Goal: Task Accomplishment & Management: Manage account settings

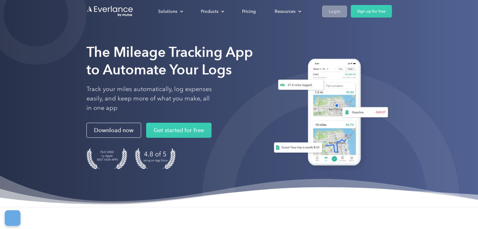
click at [341, 15] on link "Login" at bounding box center [334, 12] width 25 height 12
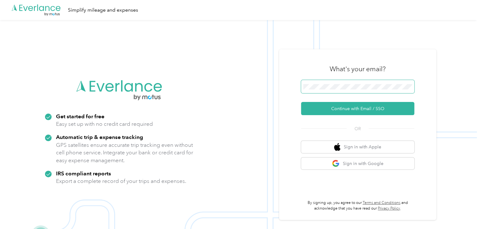
click at [337, 83] on span at bounding box center [357, 86] width 113 height 13
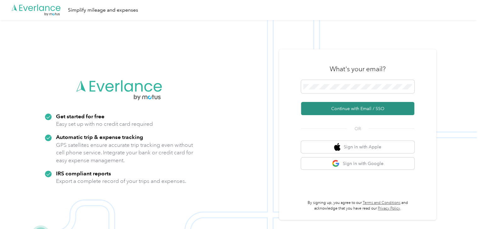
click at [369, 110] on button "Continue with Email / SSO" at bounding box center [357, 108] width 113 height 13
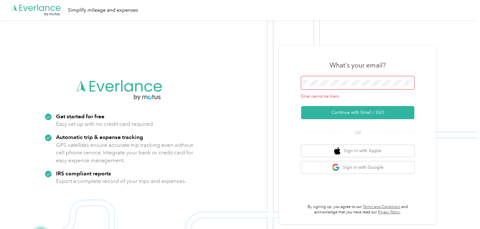
click at [356, 77] on span at bounding box center [357, 82] width 113 height 13
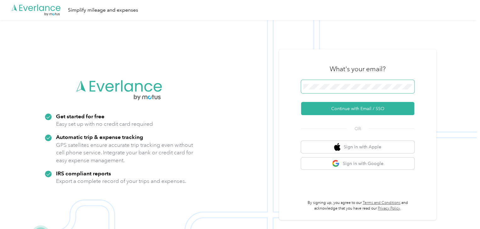
click at [301, 102] on button "Continue with Email / SSO" at bounding box center [357, 108] width 113 height 13
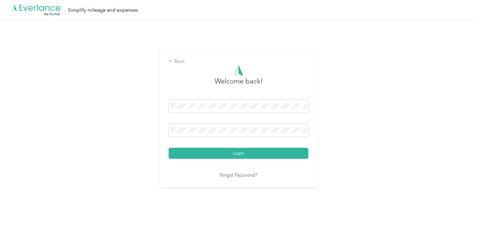
click at [168, 148] on button "Login" at bounding box center [238, 153] width 140 height 11
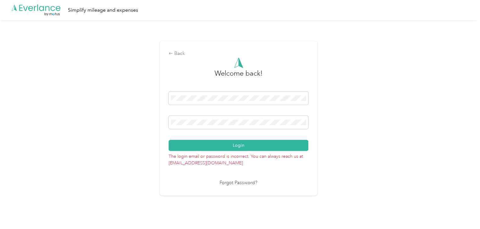
click at [18, 126] on div "Back Welcome back! Login The login email or password is incorrect. You can alwa…" at bounding box center [238, 121] width 476 height 202
click at [168, 140] on button "Login" at bounding box center [238, 145] width 140 height 11
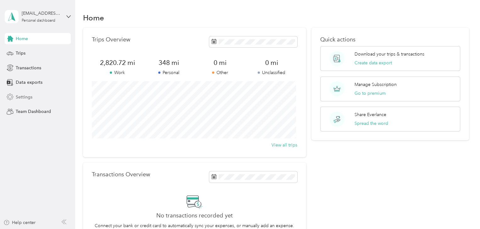
click at [28, 97] on span "Settings" at bounding box center [24, 97] width 17 height 7
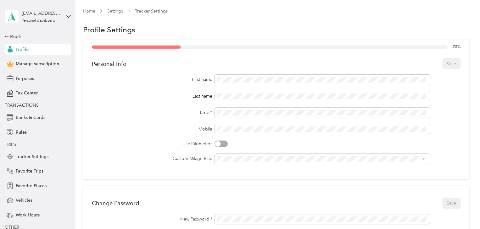
click at [160, 110] on div "Email *" at bounding box center [152, 112] width 121 height 7
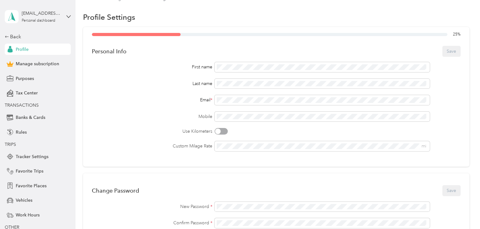
click at [160, 110] on div "First name Last name Email * Mobile Use Kilometers Custom Milage Rate mi" at bounding box center [276, 106] width 368 height 89
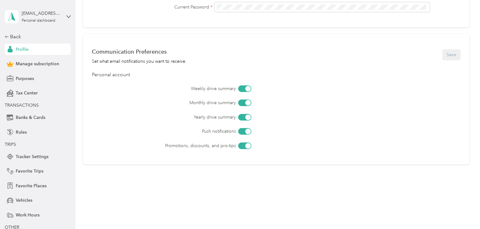
scroll to position [252, 0]
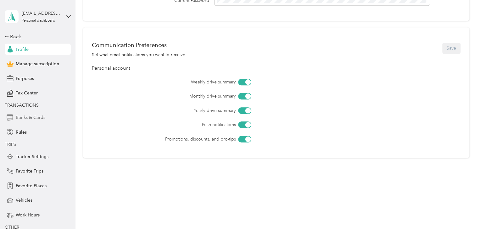
click at [23, 117] on span "Banks & Cards" at bounding box center [31, 117] width 30 height 7
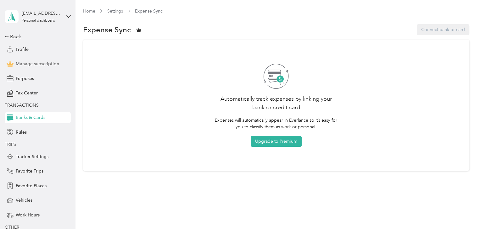
click at [23, 63] on span "Manage subscription" at bounding box center [37, 64] width 43 height 7
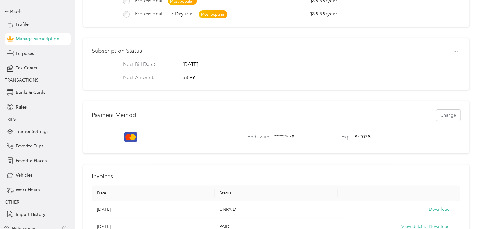
scroll to position [190, 0]
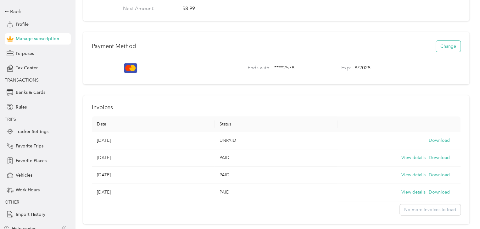
click at [442, 52] on button "Change" at bounding box center [448, 46] width 25 height 11
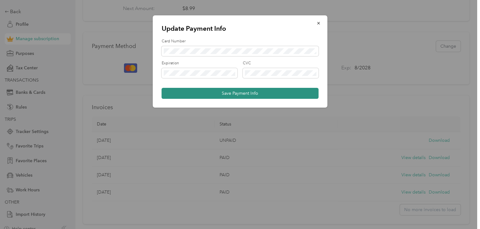
click at [267, 93] on button "Save Payment Info" at bounding box center [240, 93] width 157 height 11
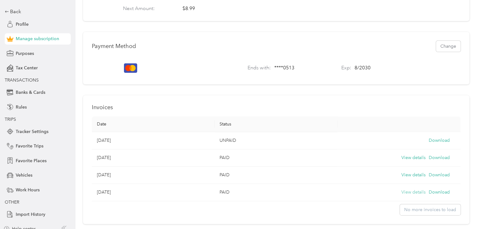
click at [401, 196] on button "View details" at bounding box center [413, 192] width 24 height 7
click at [408, 179] on button "View details" at bounding box center [413, 175] width 24 height 7
click at [405, 161] on button "View details" at bounding box center [413, 158] width 24 height 7
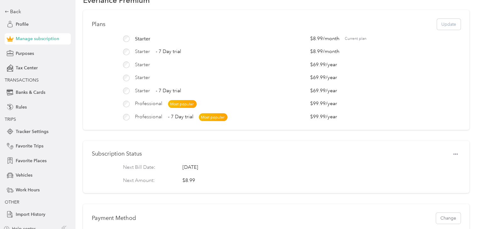
scroll to position [0, 0]
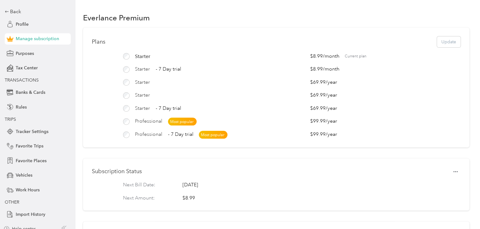
click at [445, 41] on div "Plans Update" at bounding box center [276, 41] width 368 height 11
click at [441, 46] on div "Plans Update" at bounding box center [276, 41] width 368 height 11
click at [438, 44] on button "Update" at bounding box center [449, 41] width 24 height 11
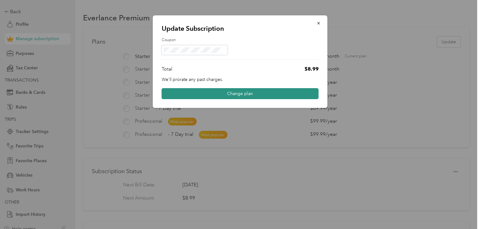
click at [288, 93] on button "Change plan" at bounding box center [240, 93] width 157 height 11
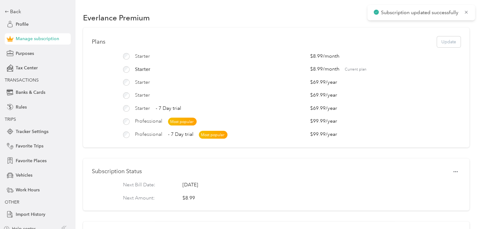
click at [456, 113] on div "Plans Update Starter $8.99 / month Starter $8.99 / month Current plan Starter $…" at bounding box center [276, 88] width 386 height 120
click at [411, 123] on div "$99.99 / year" at bounding box center [385, 122] width 150 height 8
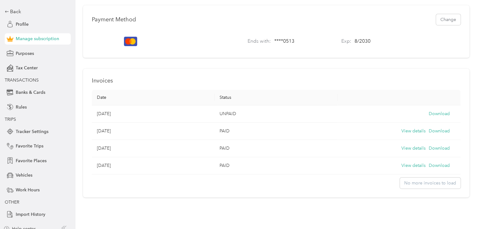
scroll to position [223, 0]
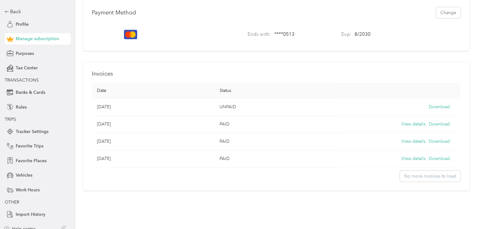
click at [288, 111] on td "UNPAID" at bounding box center [275, 107] width 123 height 17
click at [38, 131] on span "Tracker Settings" at bounding box center [32, 132] width 33 height 7
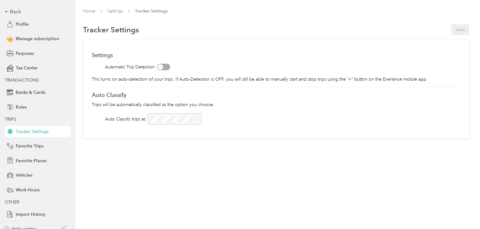
click at [156, 119] on div at bounding box center [175, 119] width 54 height 11
click at [190, 118] on div at bounding box center [175, 119] width 54 height 11
click at [199, 121] on div at bounding box center [175, 119] width 54 height 11
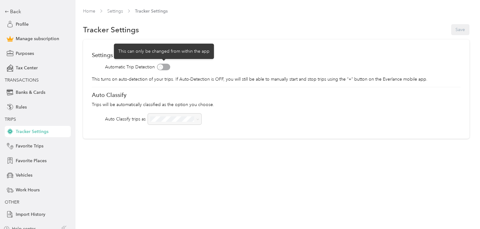
click at [165, 73] on div "Settings Automatic Trip Detection This turns on auto-detection of your trips. I…" at bounding box center [276, 89] width 386 height 99
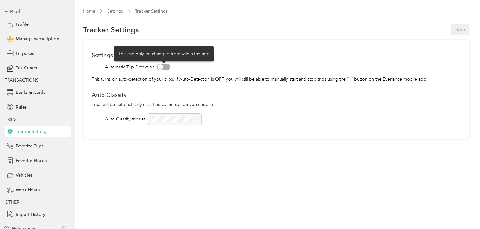
click at [163, 69] on span at bounding box center [163, 67] width 13 height 7
click at [159, 67] on span at bounding box center [163, 67] width 13 height 7
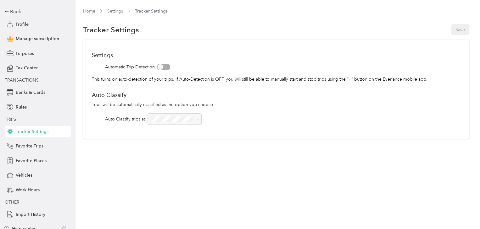
click at [183, 117] on div at bounding box center [175, 119] width 54 height 11
click at [181, 119] on div at bounding box center [175, 119] width 54 height 11
click at [85, 10] on link "Home" at bounding box center [89, 10] width 12 height 5
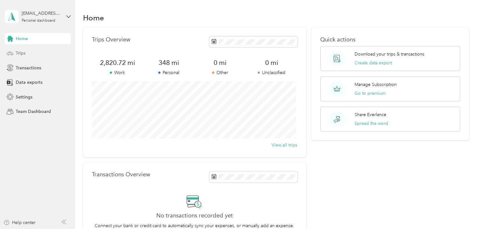
click at [18, 54] on span "Trips" at bounding box center [21, 53] width 10 height 7
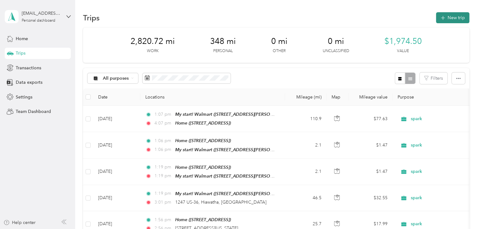
click at [454, 15] on button "New trip" at bounding box center [452, 17] width 33 height 11
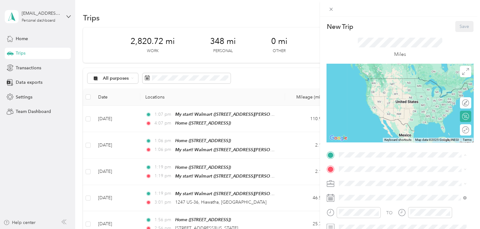
click at [366, 210] on span "607 Cherokee Ave, Hiawatha, KS, United States , 66434, Hiawatha, KS, United Sta…" at bounding box center [370, 206] width 40 height 5
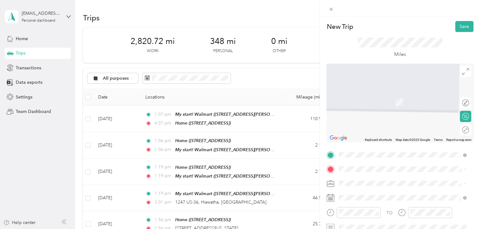
click at [371, 145] on div "Home 607 Cherokee Ave, Hiawatha, KS, United States , 66434, Hiawatha, KS, Unite…" at bounding box center [370, 138] width 40 height 13
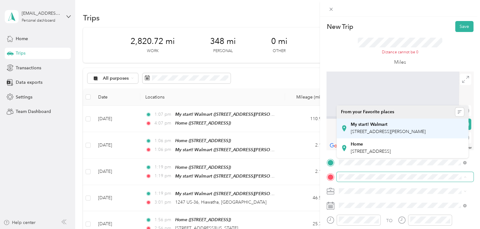
click at [401, 133] on span "701 Hopi Dr, Hiawatha, KS, United States , 66434, Hiawatha, KS, United States" at bounding box center [387, 131] width 75 height 5
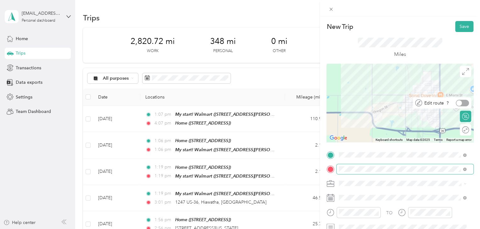
click at [460, 105] on div at bounding box center [461, 103] width 13 height 7
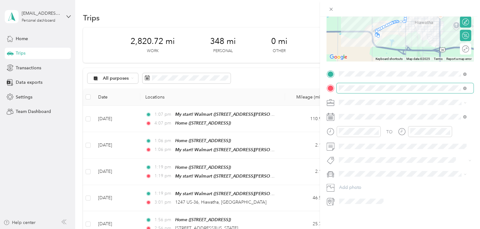
scroll to position [86, 0]
click at [353, 136] on li "Other" at bounding box center [402, 141] width 132 height 11
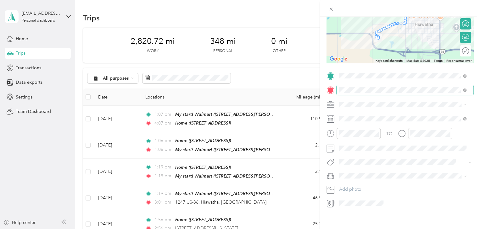
click at [348, 137] on span "spark" at bounding box center [346, 137] width 11 height 5
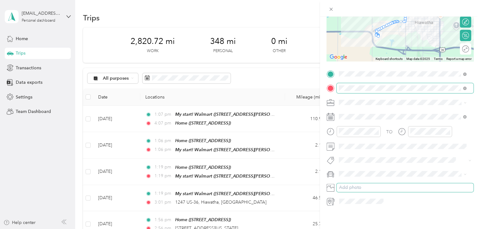
scroll to position [86, 0]
click at [270, 70] on div "New Trip Save This trip cannot be edited because it is either under review, app…" at bounding box center [240, 114] width 480 height 229
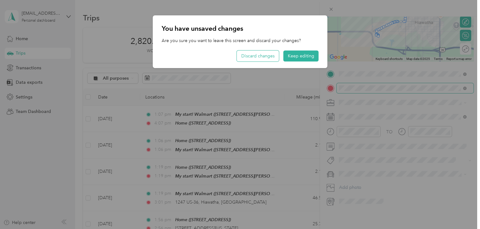
click at [270, 58] on button "Discard changes" at bounding box center [258, 56] width 42 height 11
